Goal: Information Seeking & Learning: Learn about a topic

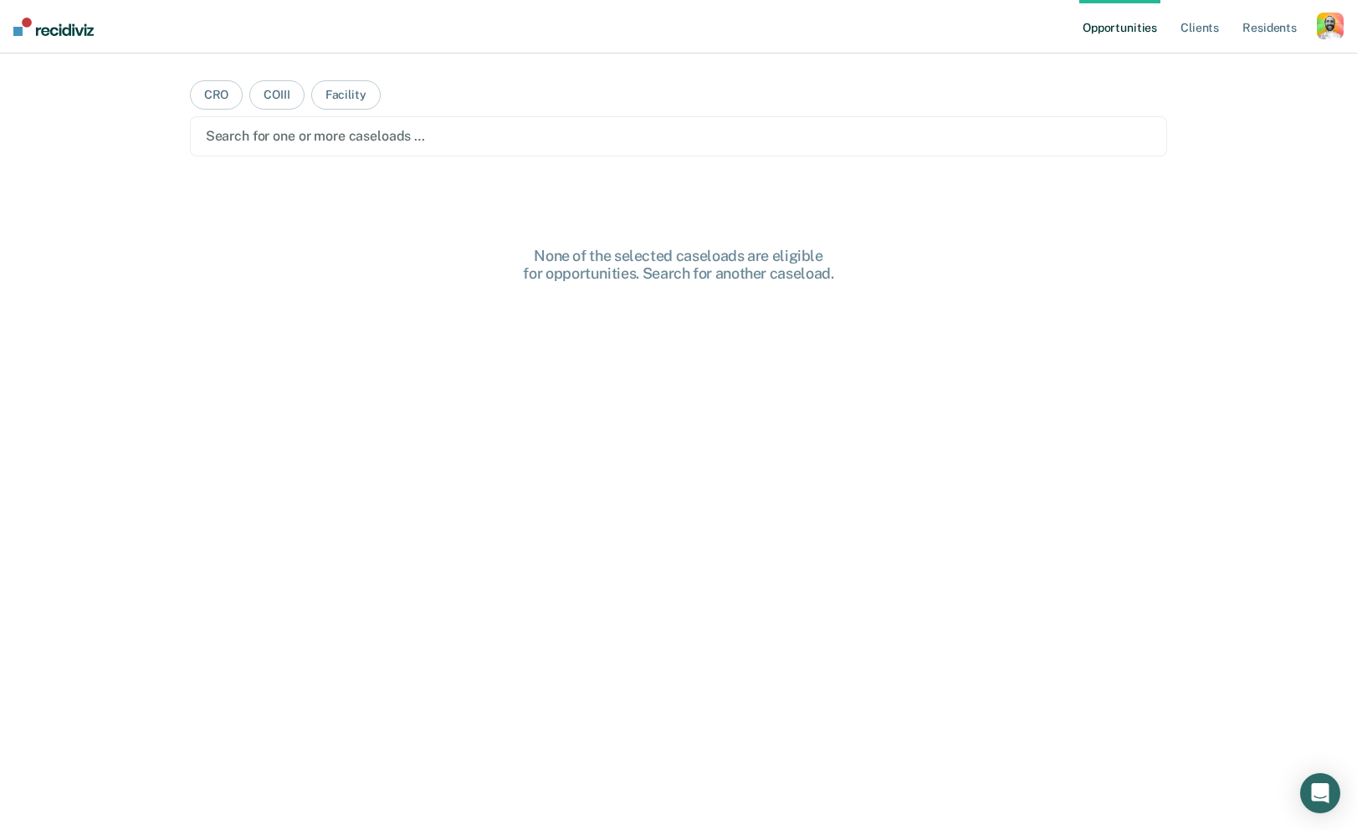
click at [1333, 28] on div "button" at bounding box center [1330, 26] width 27 height 27
click at [1219, 69] on link "Profile" at bounding box center [1263, 68] width 135 height 14
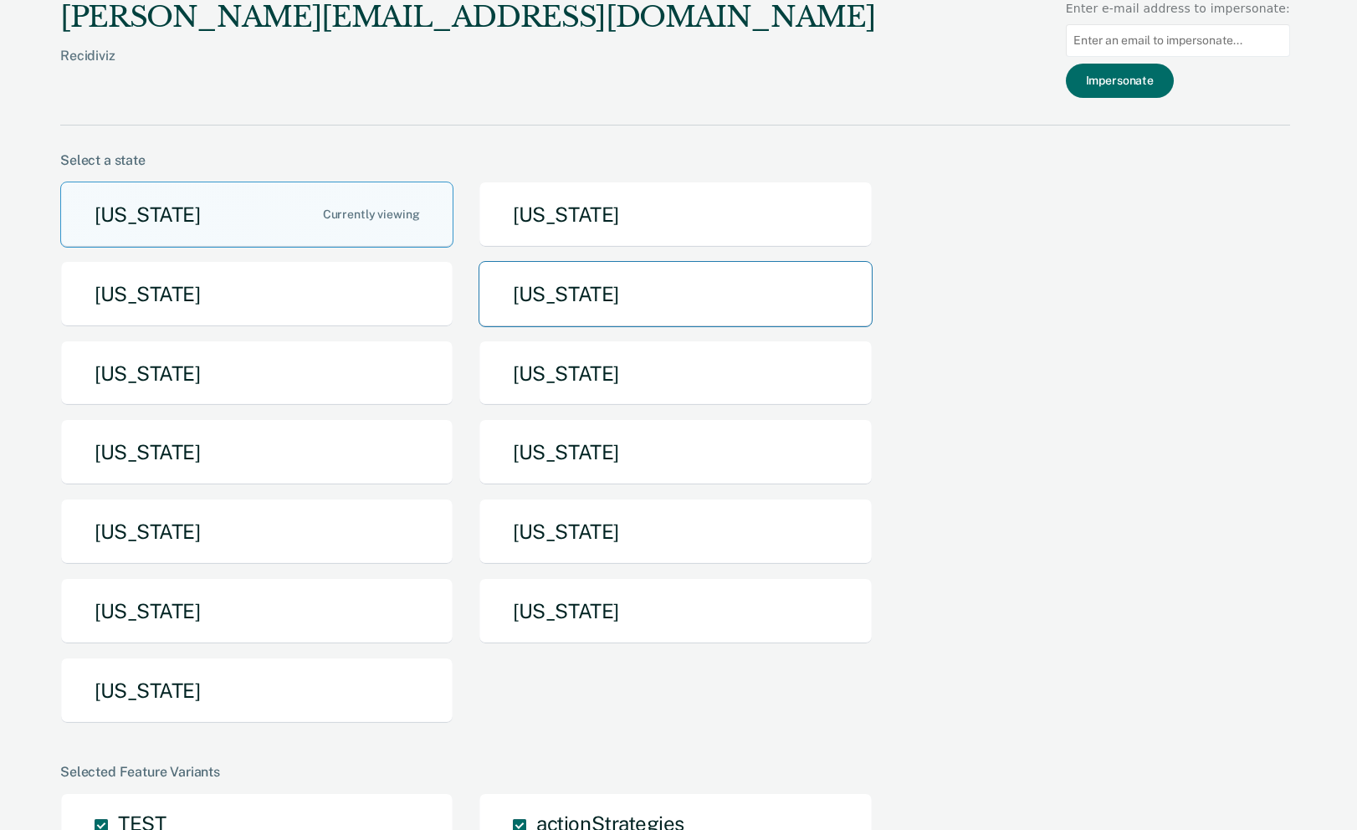
click at [552, 308] on button "[US_STATE]" at bounding box center [675, 294] width 393 height 66
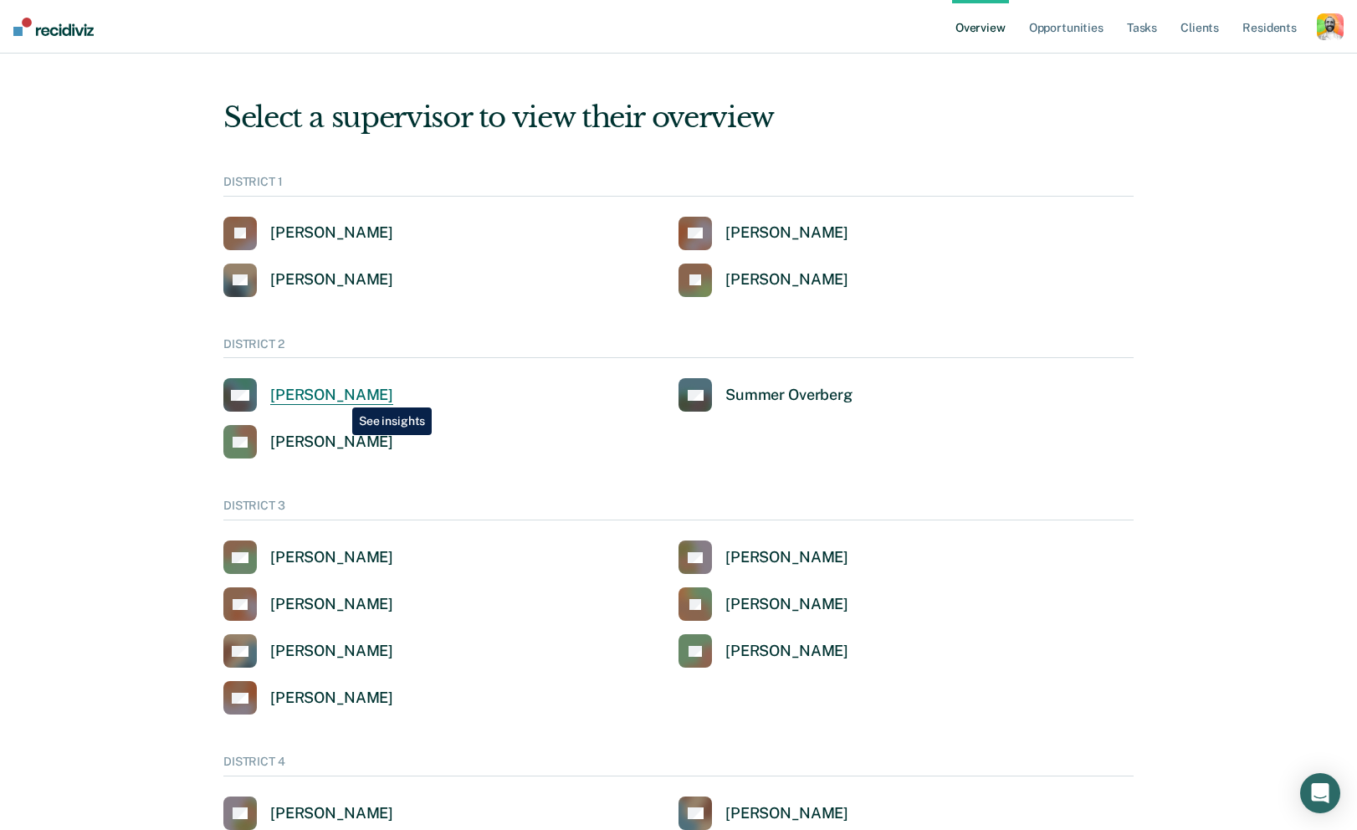
click at [340, 395] on div "[PERSON_NAME]" at bounding box center [331, 395] width 123 height 19
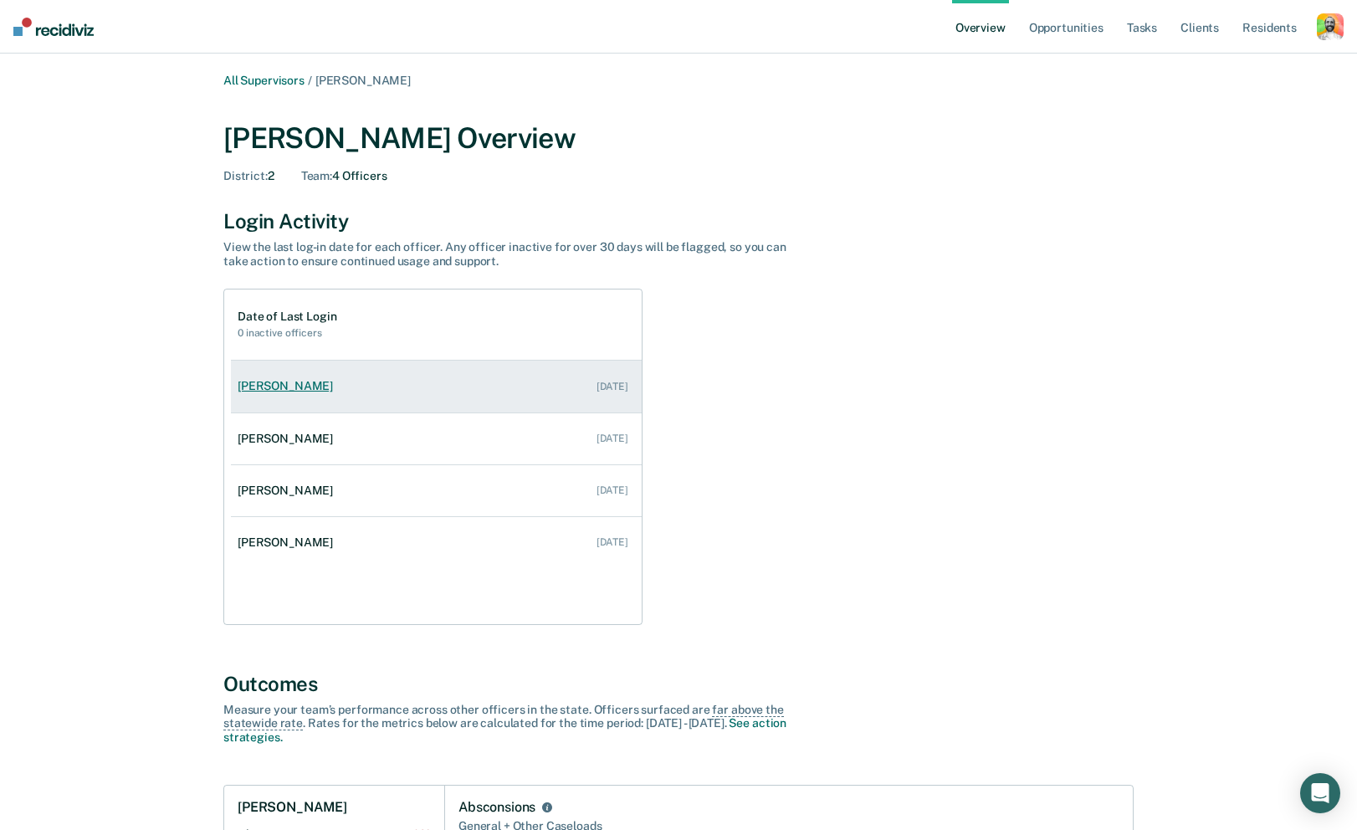
click at [287, 404] on link "[PERSON_NAME] [DATE]" at bounding box center [436, 386] width 411 height 48
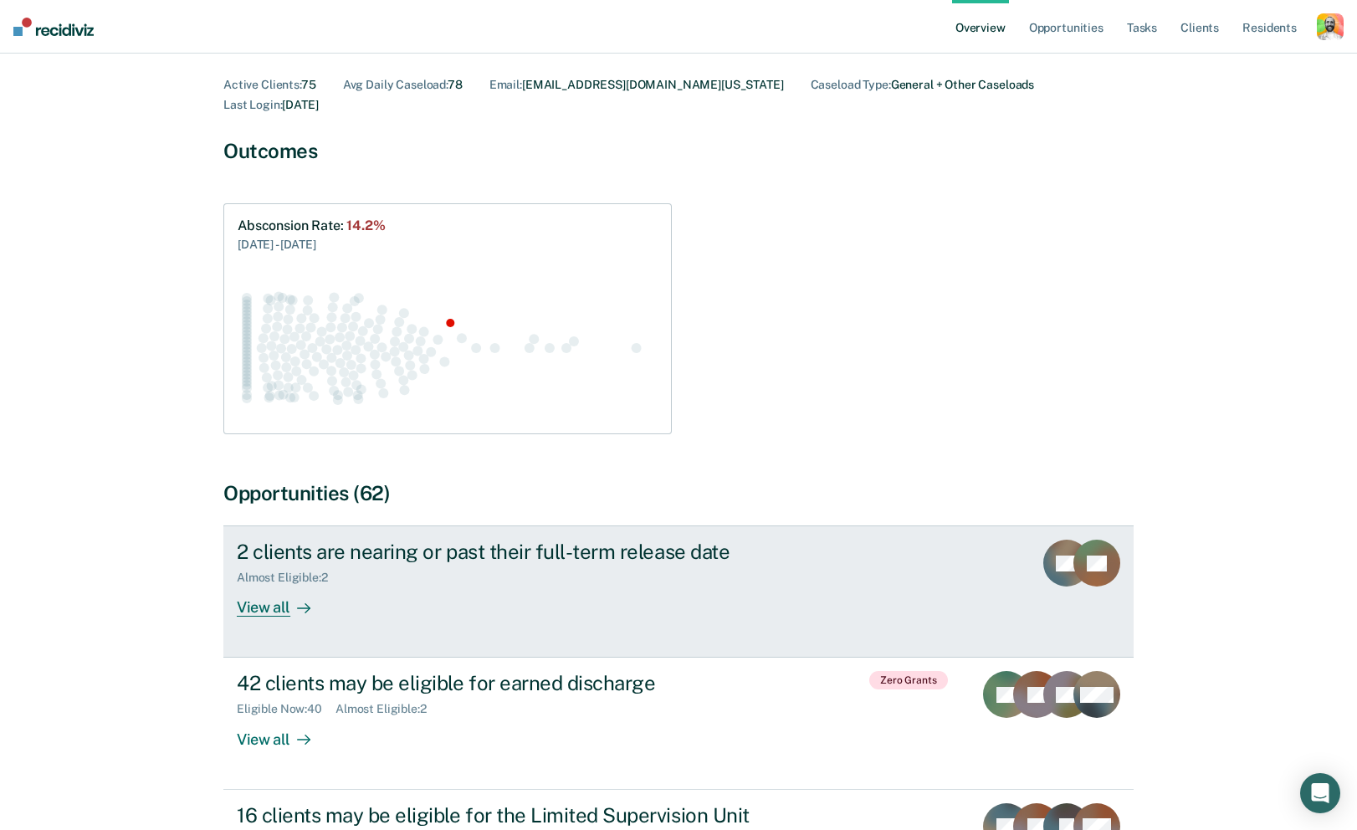
scroll to position [132, 0]
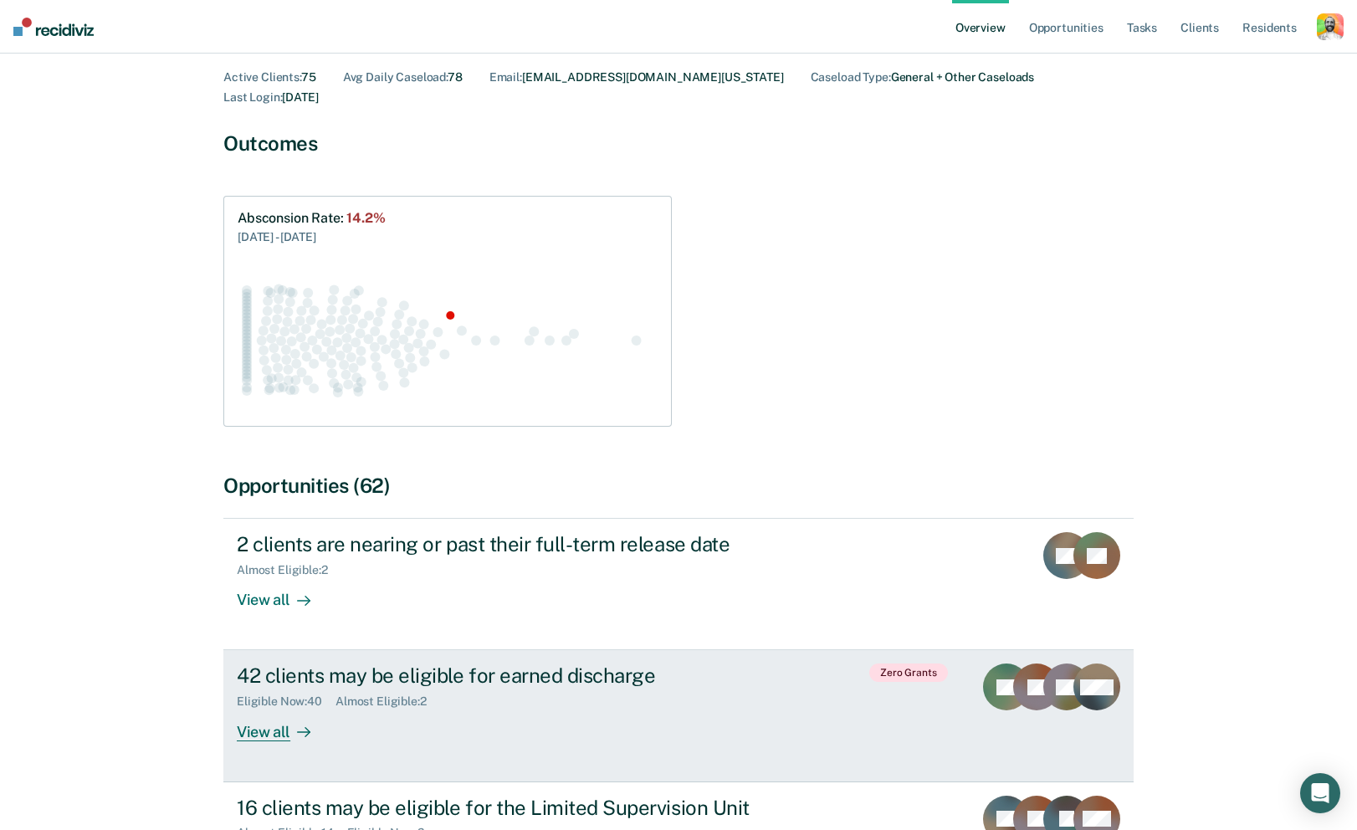
click at [407, 688] on div "Eligible Now : 40 Almost Eligible : 2" at bounding box center [530, 698] width 587 height 21
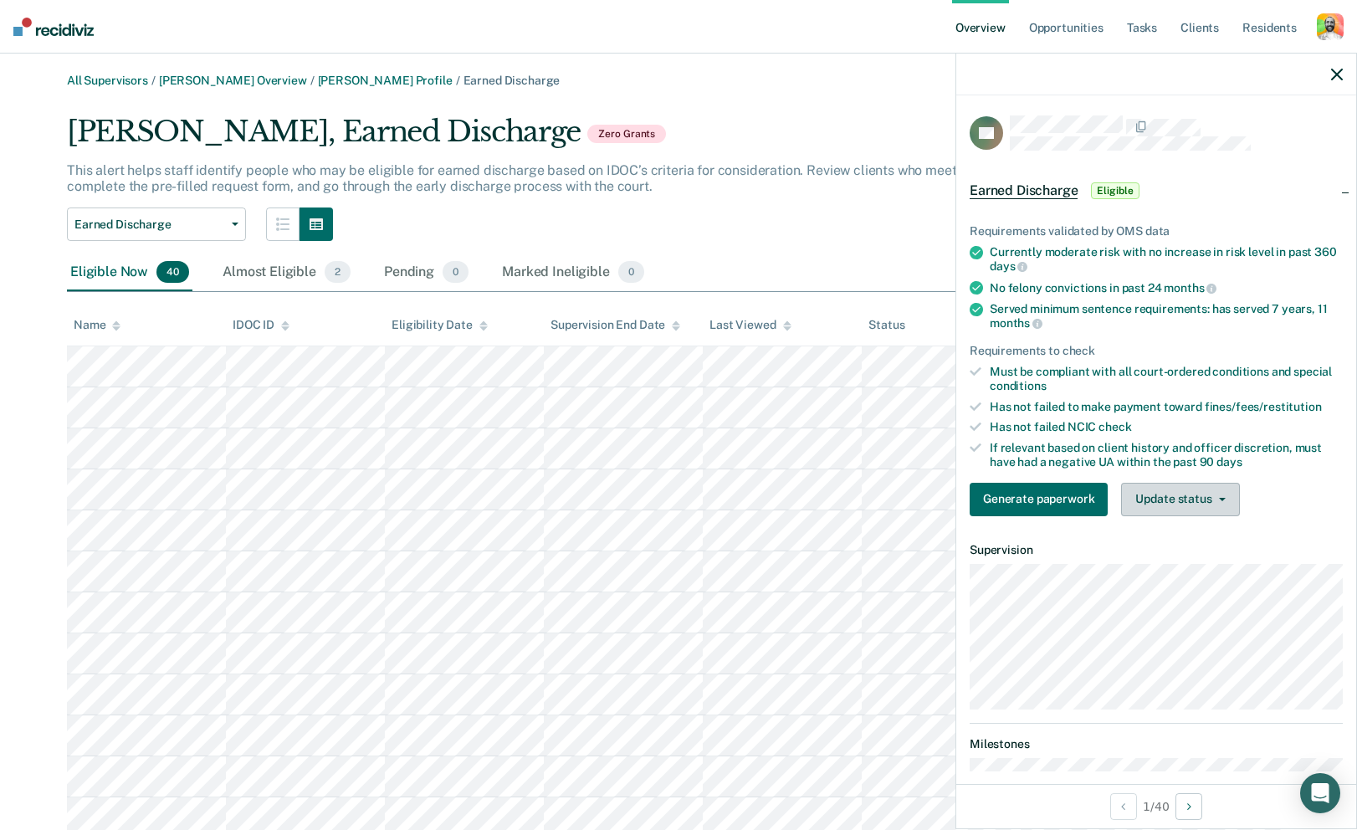
click at [1213, 498] on span "button" at bounding box center [1219, 499] width 13 height 3
click at [1184, 442] on div "If relevant based on client history and officer discretion, must have had a neg…" at bounding box center [1166, 455] width 353 height 28
